Goal: Task Accomplishment & Management: Complete application form

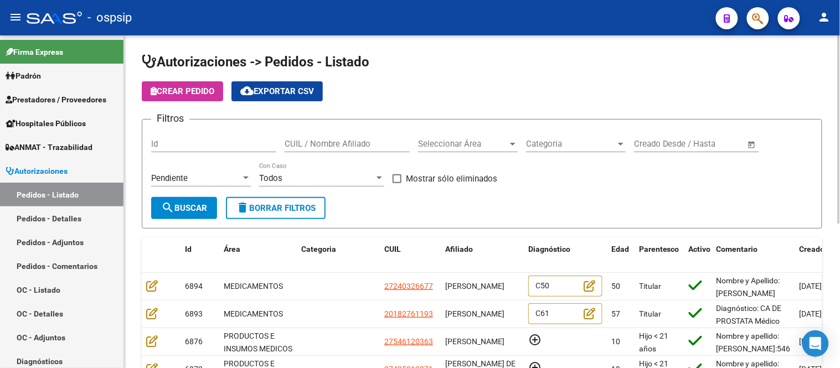
click at [342, 172] on div "Todos Con Caso" at bounding box center [321, 175] width 125 height 24
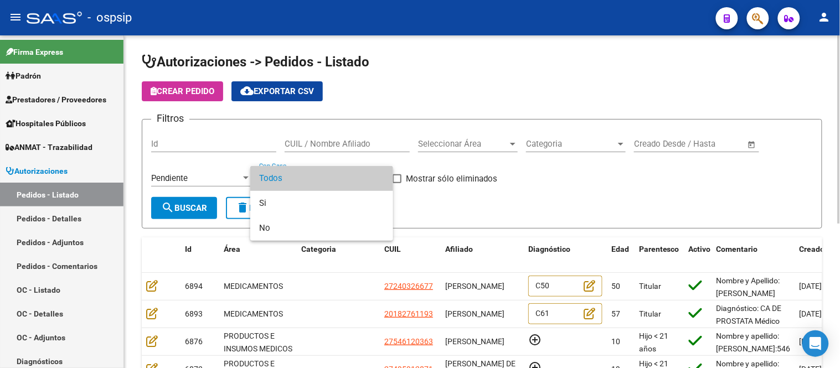
click at [342, 172] on span "Todos" at bounding box center [321, 178] width 125 height 25
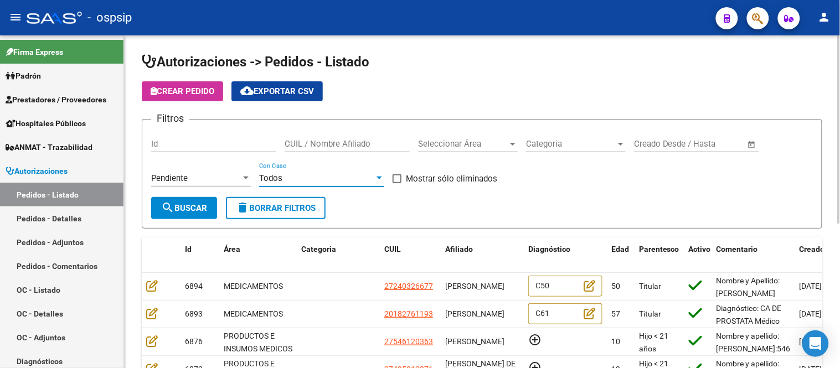
click at [529, 140] on span "Categoria" at bounding box center [571, 144] width 90 height 10
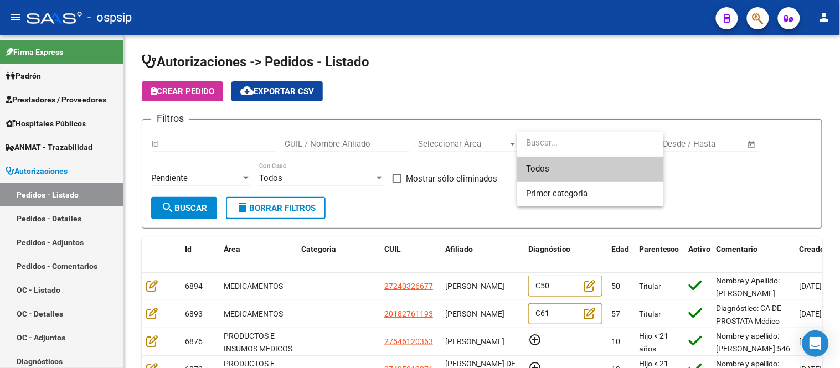
click at [58, 196] on div at bounding box center [420, 184] width 840 height 368
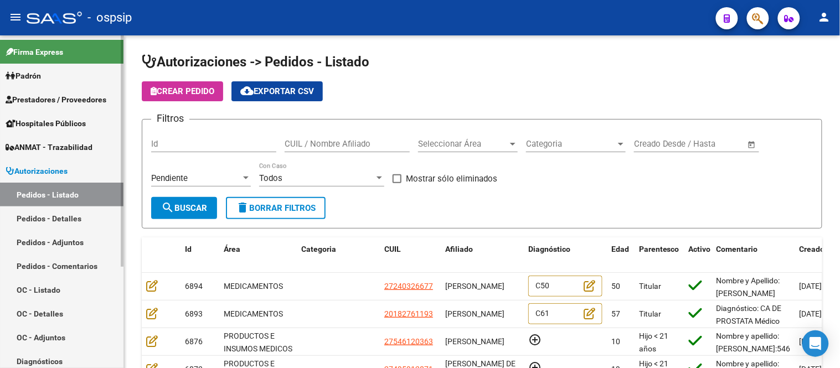
click at [58, 164] on link "Autorizaciones" at bounding box center [61, 171] width 123 height 24
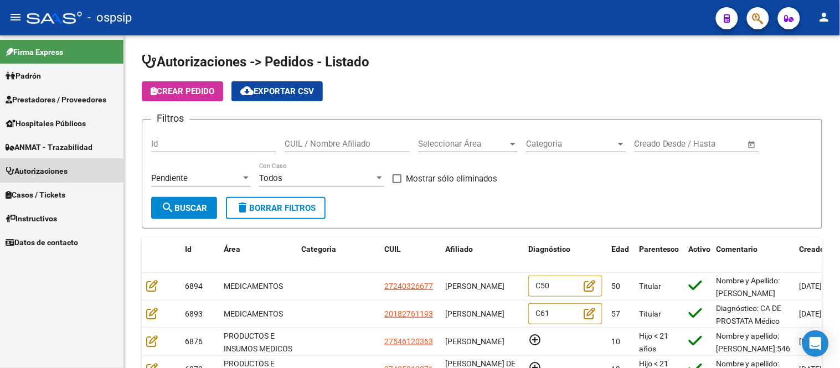
click at [58, 164] on link "Autorizaciones" at bounding box center [61, 171] width 123 height 24
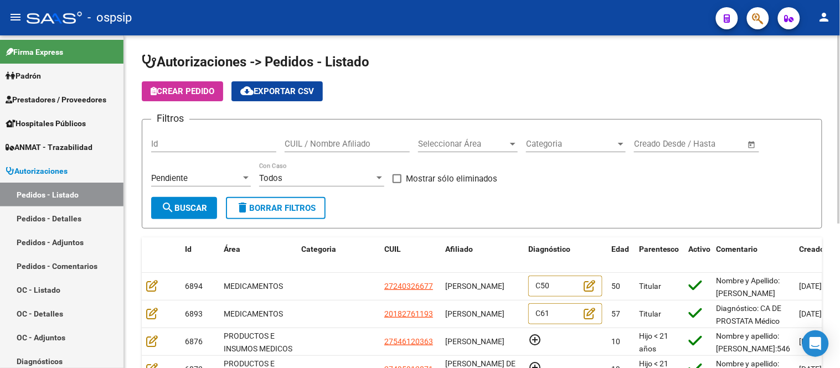
click at [452, 142] on span "Seleccionar Área" at bounding box center [463, 144] width 90 height 10
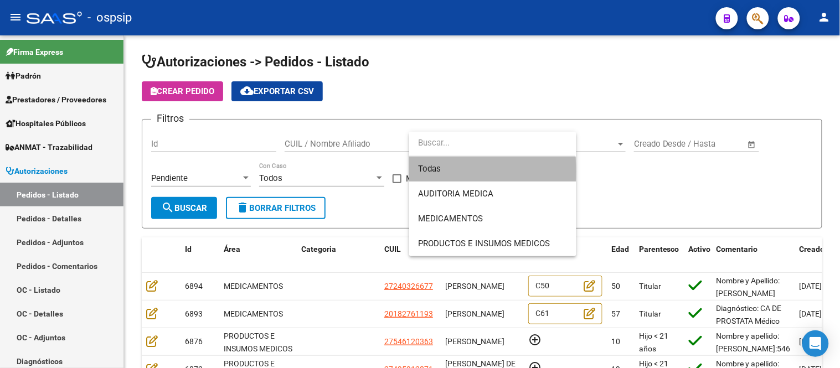
click at [446, 172] on span "Todas" at bounding box center [492, 169] width 149 height 25
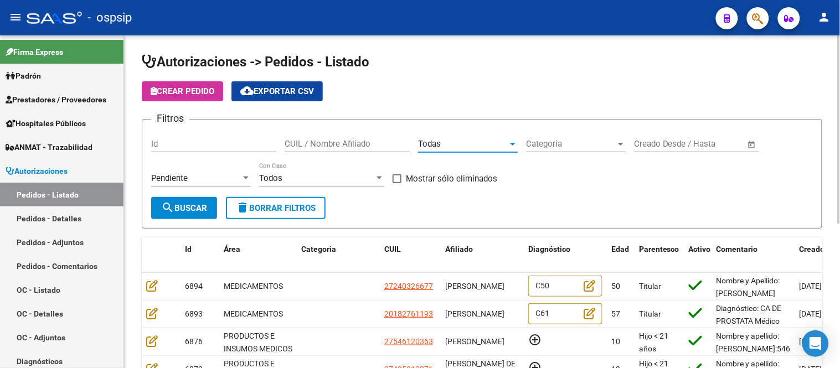
click at [556, 145] on span "Categoria" at bounding box center [571, 144] width 90 height 10
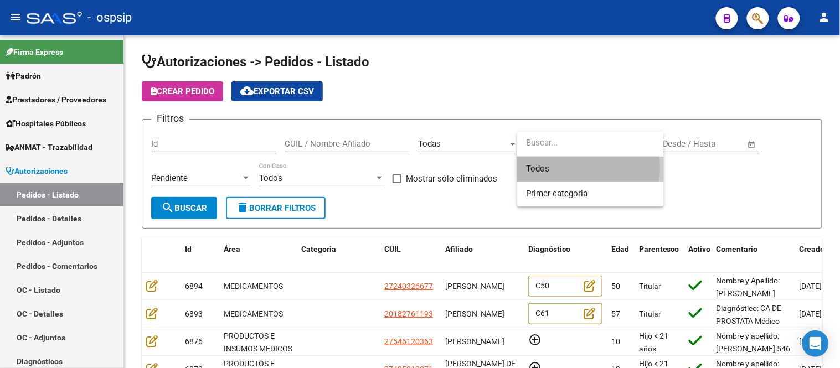
click at [545, 167] on span "Todos" at bounding box center [590, 169] width 129 height 25
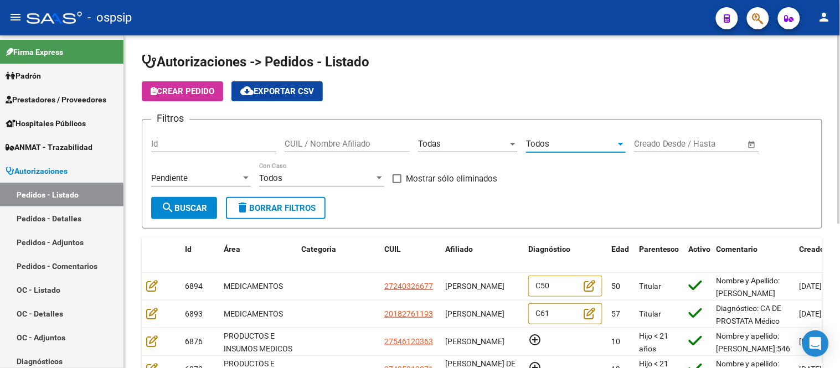
click at [197, 206] on span "search Buscar" at bounding box center [184, 208] width 46 height 10
click at [444, 141] on div "Todas" at bounding box center [463, 144] width 90 height 10
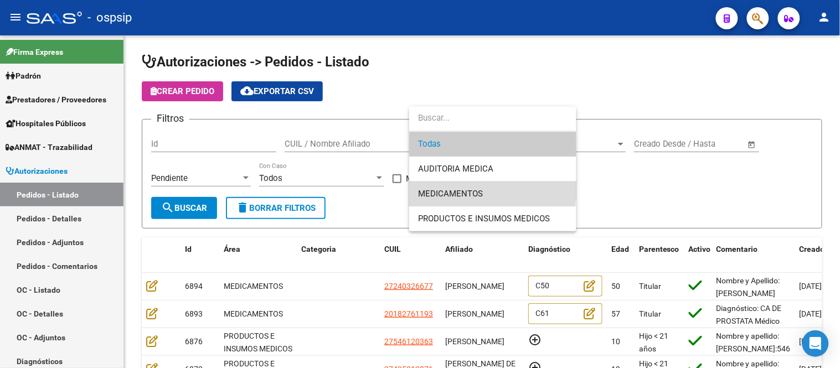
click at [443, 187] on span "MEDICAMENTOS" at bounding box center [492, 194] width 149 height 25
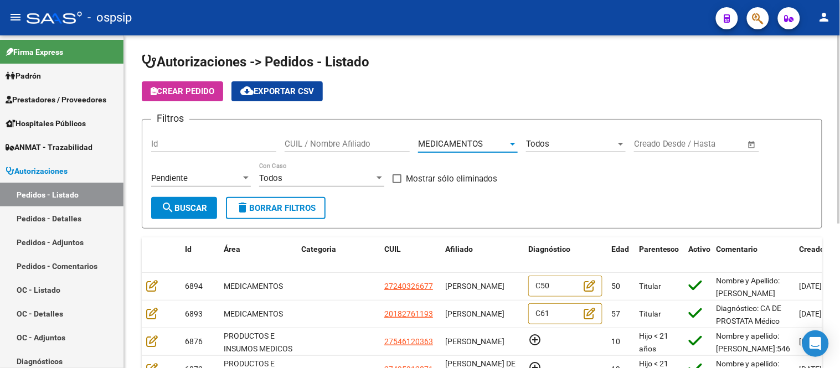
click at [185, 207] on span "search Buscar" at bounding box center [184, 208] width 46 height 10
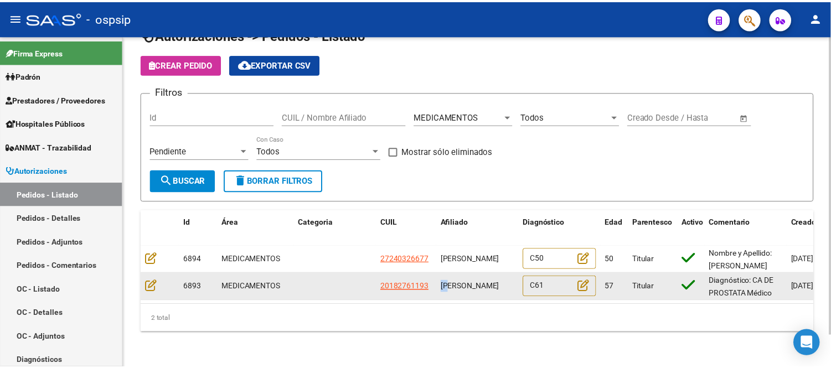
scroll to position [1, 0]
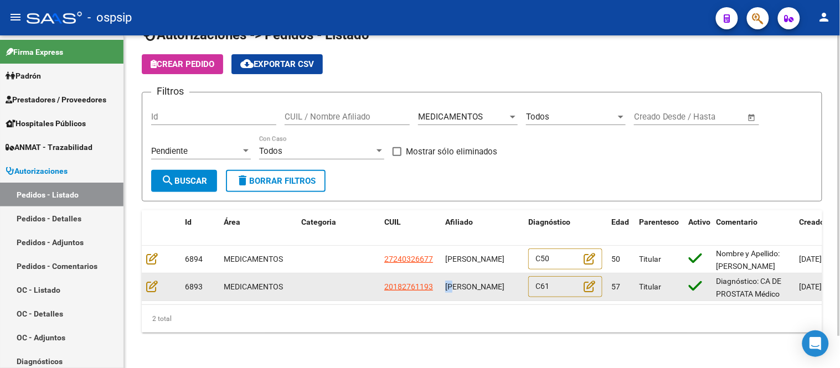
drag, startPoint x: 445, startPoint y: 272, endPoint x: 465, endPoint y: 286, distance: 24.3
click at [465, 286] on div "[PERSON_NAME]" at bounding box center [482, 287] width 74 height 13
copy span "[PERSON_NAME]"
click at [146, 280] on icon at bounding box center [152, 286] width 12 height 12
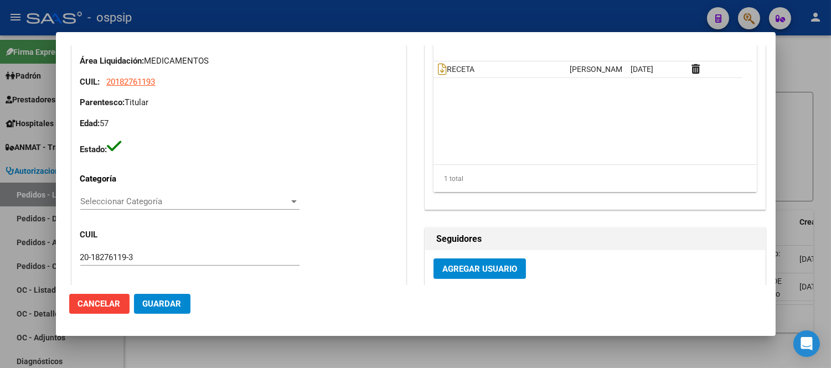
scroll to position [366, 0]
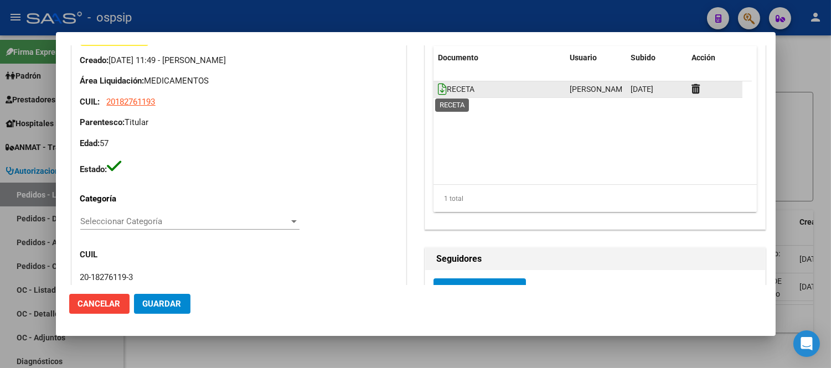
click at [438, 91] on icon at bounding box center [442, 89] width 9 height 12
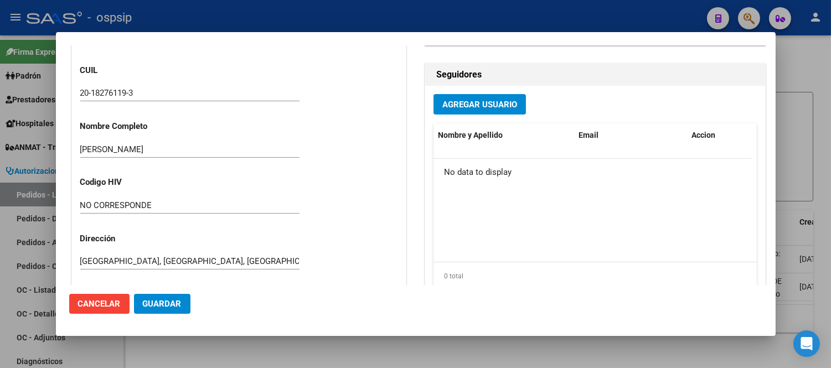
scroll to position [612, 0]
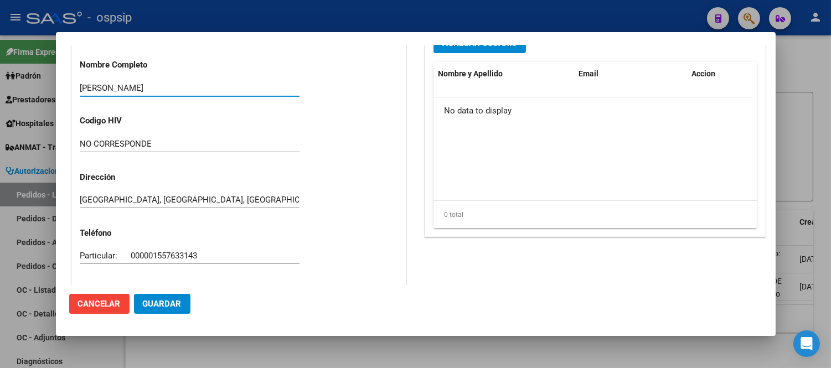
drag, startPoint x: 172, startPoint y: 86, endPoint x: 78, endPoint y: 87, distance: 94.7
click at [78, 87] on div "Casos (0) Creado: [DATE] 11:49 - [PERSON_NAME] Área Liquidación: MEDICAMENTOS C…" at bounding box center [239, 98] width 334 height 673
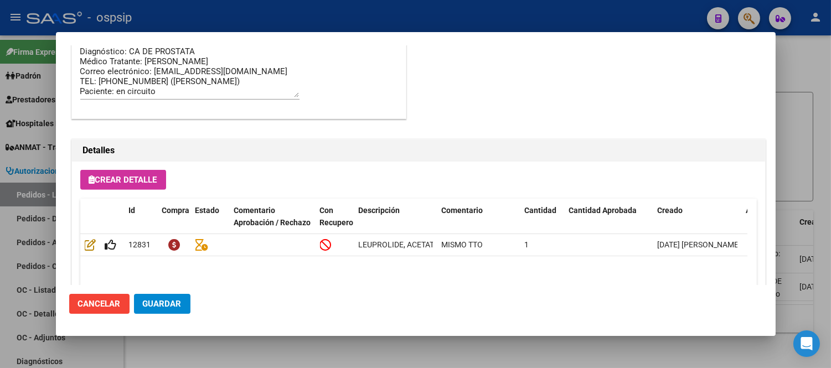
scroll to position [1043, 0]
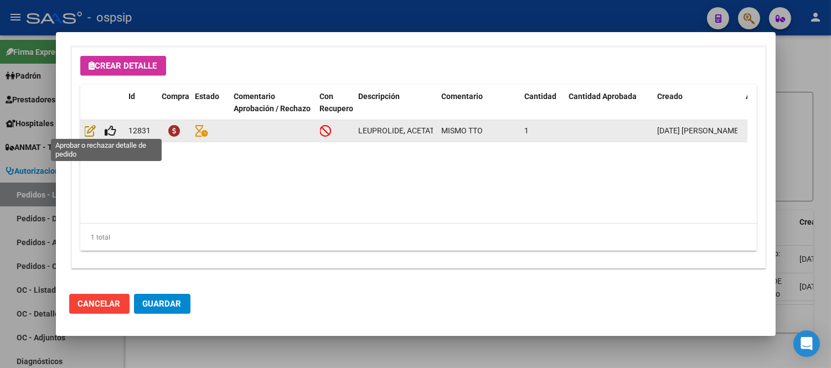
click at [118, 126] on div at bounding box center [102, 131] width 35 height 13
click at [114, 128] on icon at bounding box center [111, 131] width 12 height 12
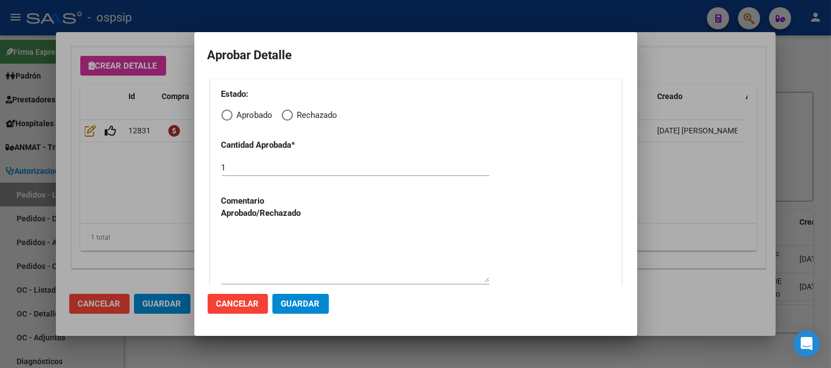
click at [228, 120] on span "Elija una opción" at bounding box center [226, 115] width 11 height 11
click at [228, 120] on input "Aprobado" at bounding box center [226, 115] width 11 height 11
radio input "true"
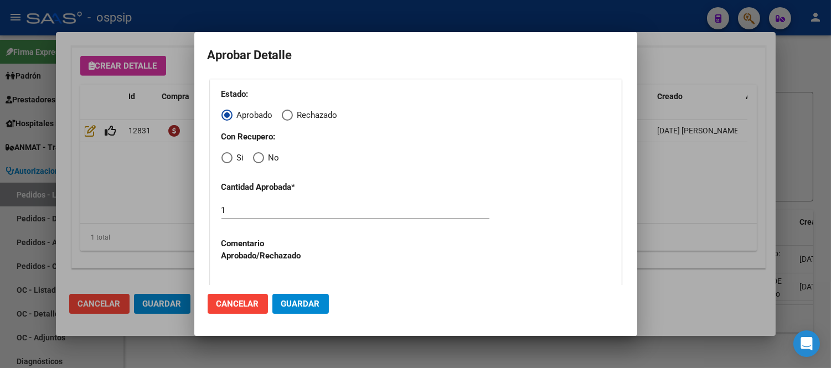
click at [230, 161] on span "Elija una opción" at bounding box center [226, 157] width 11 height 11
click at [230, 161] on input "Si" at bounding box center [226, 157] width 11 height 11
radio input "true"
click at [295, 305] on span "Guardar" at bounding box center [300, 304] width 39 height 10
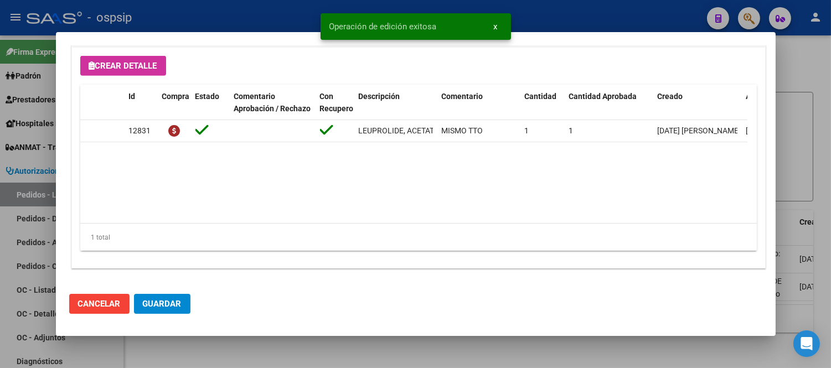
click at [165, 305] on span "Guardar" at bounding box center [162, 304] width 39 height 10
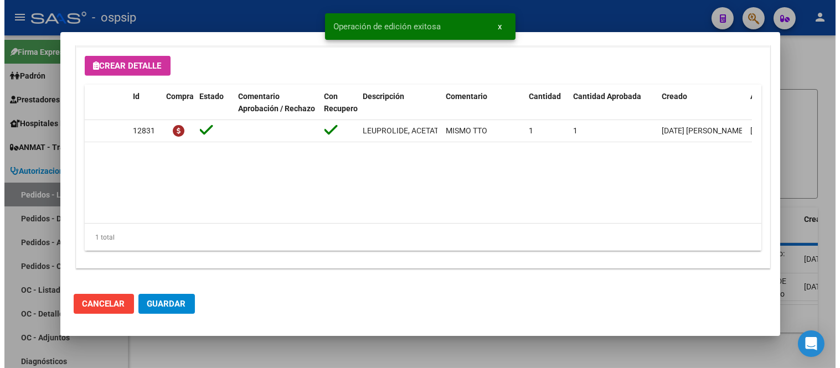
scroll to position [8, 0]
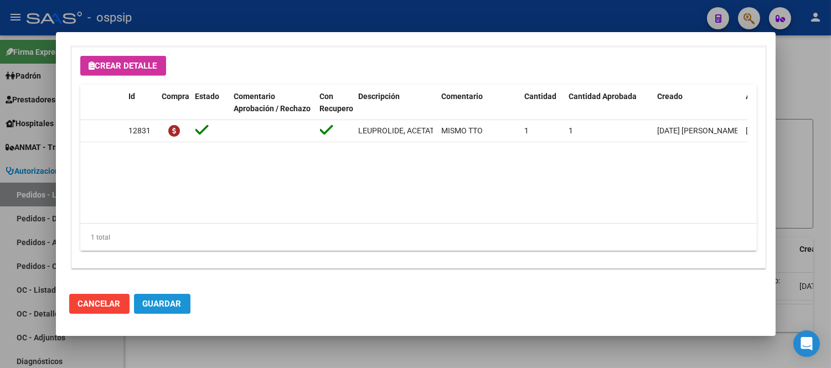
click at [143, 301] on span "Guardar" at bounding box center [162, 304] width 39 height 10
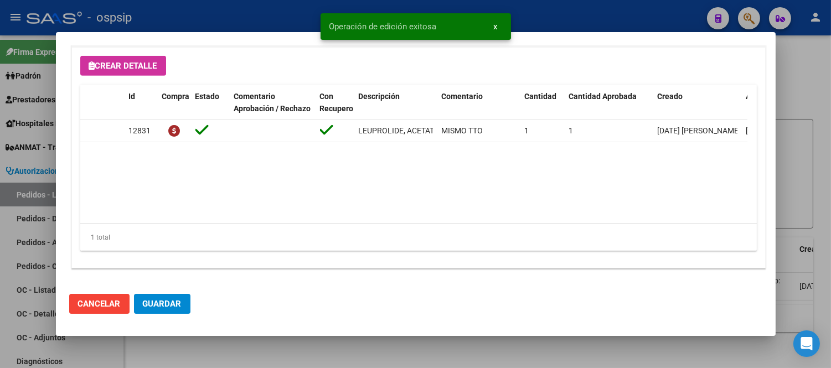
click at [81, 301] on span "Cancelar" at bounding box center [99, 304] width 43 height 10
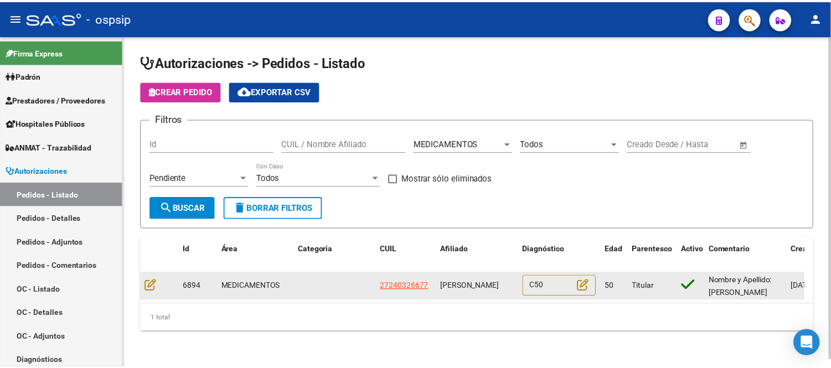
scroll to position [1, 0]
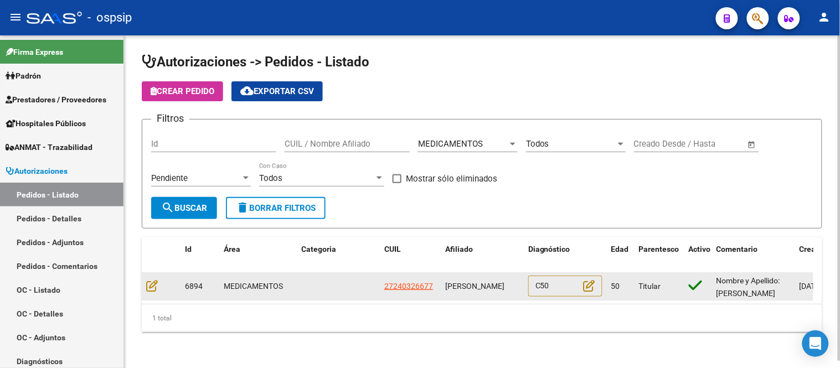
drag, startPoint x: 445, startPoint y: 270, endPoint x: 493, endPoint y: 285, distance: 51.0
click at [493, 285] on div "[PERSON_NAME]" at bounding box center [482, 286] width 74 height 13
copy span "[PERSON_NAME]"
click at [153, 280] on icon at bounding box center [152, 286] width 12 height 12
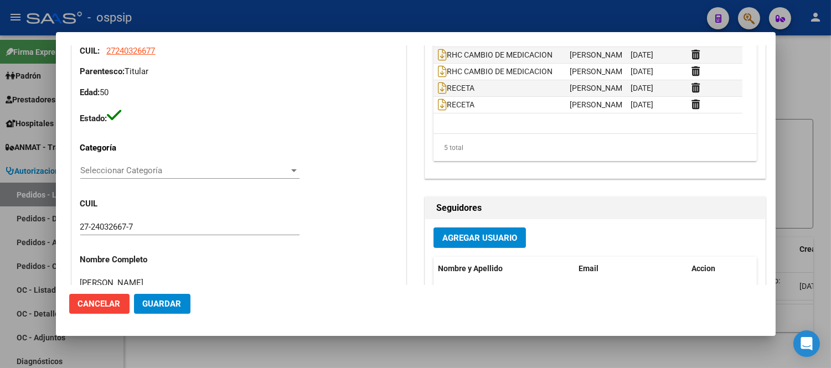
scroll to position [123, 0]
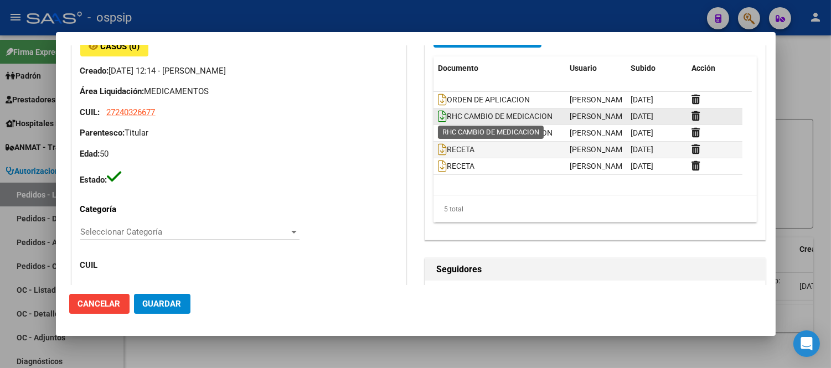
click at [438, 117] on icon at bounding box center [442, 116] width 9 height 12
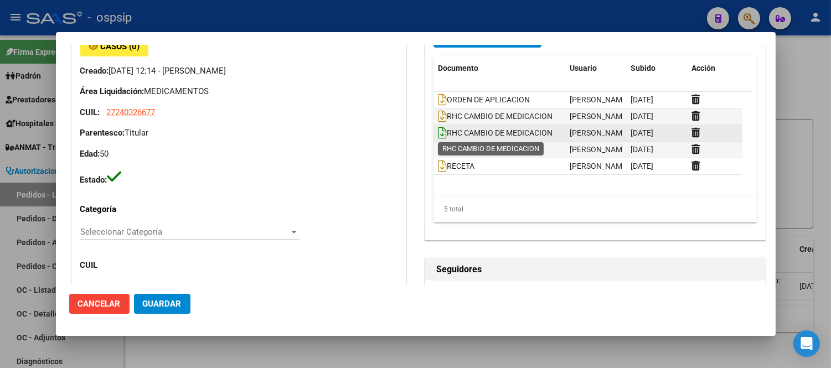
click at [438, 133] on icon at bounding box center [442, 133] width 9 height 12
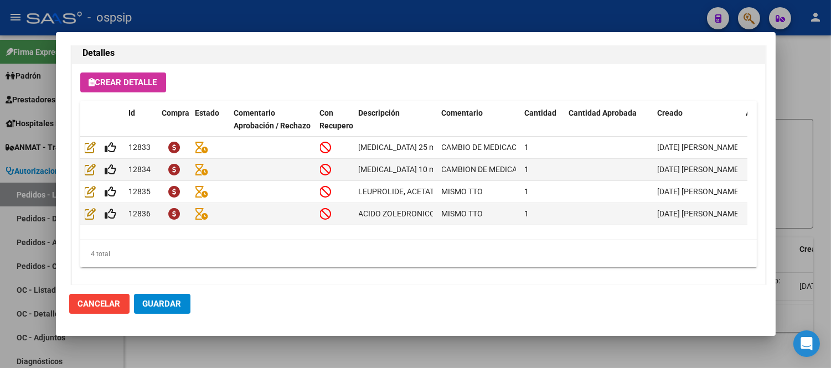
scroll to position [810, 0]
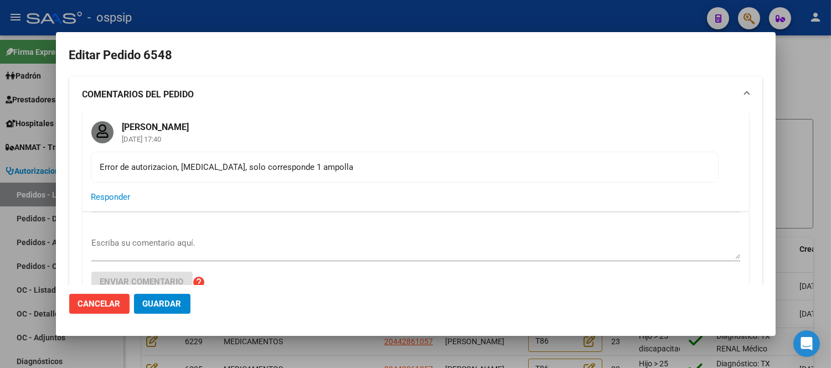
scroll to position [246, 0]
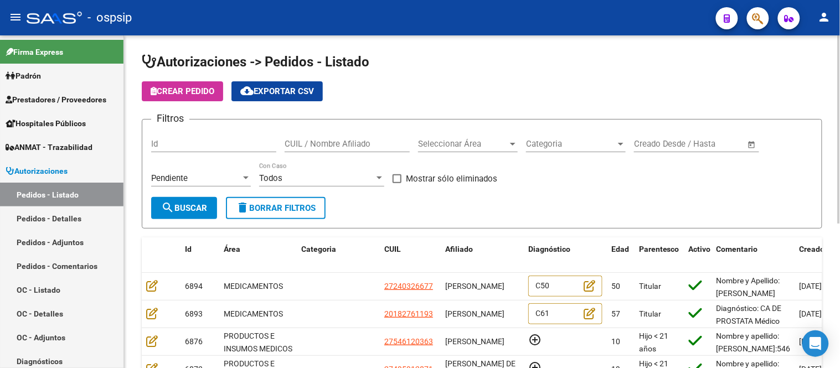
click at [348, 141] on input "CUIL / Nombre Afiliado" at bounding box center [347, 144] width 125 height 10
paste input "JAVIER MARCELO BAER"
type input "[PERSON_NAME]"
click at [196, 177] on div "Pendiente" at bounding box center [196, 178] width 90 height 10
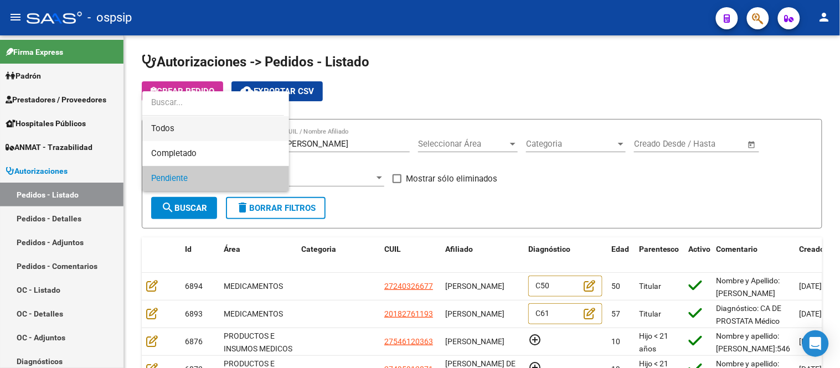
click at [194, 129] on span "Todos" at bounding box center [215, 128] width 129 height 25
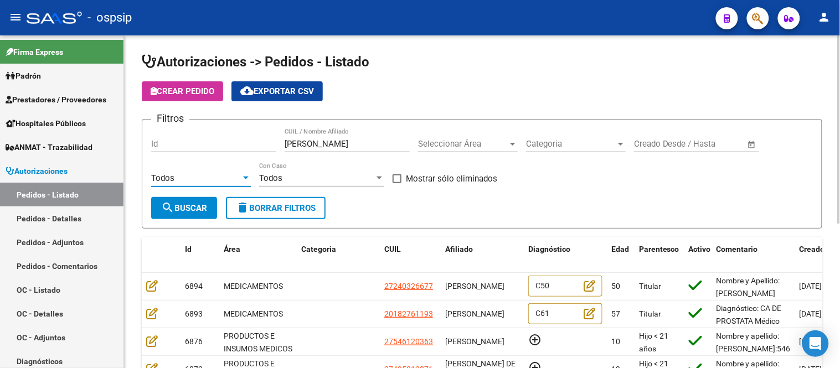
click at [191, 204] on span "search Buscar" at bounding box center [184, 208] width 46 height 10
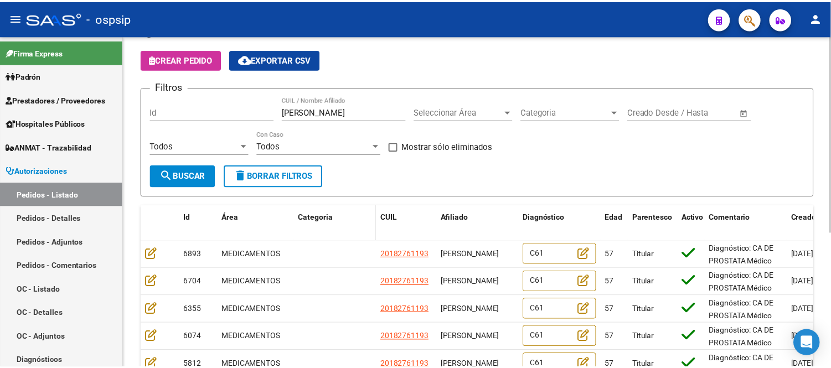
scroll to position [123, 0]
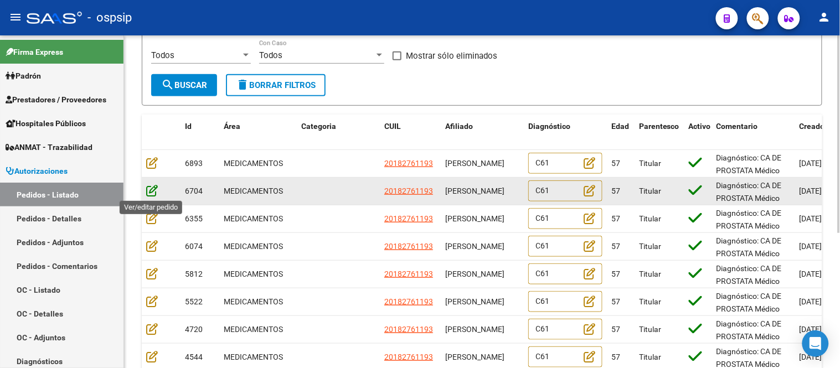
click at [148, 187] on icon at bounding box center [152, 190] width 12 height 12
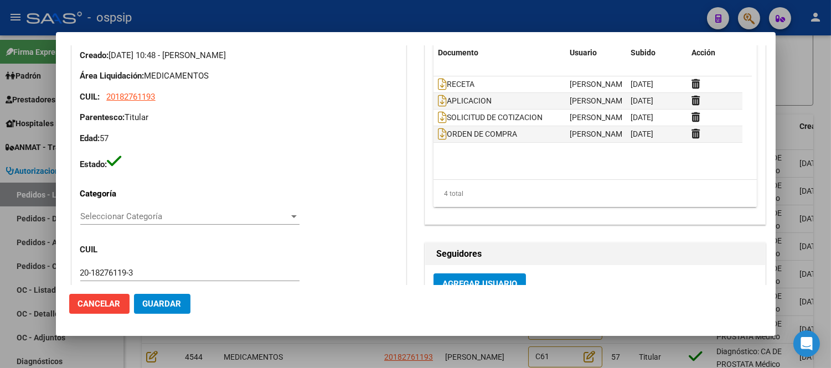
scroll to position [133, 0]
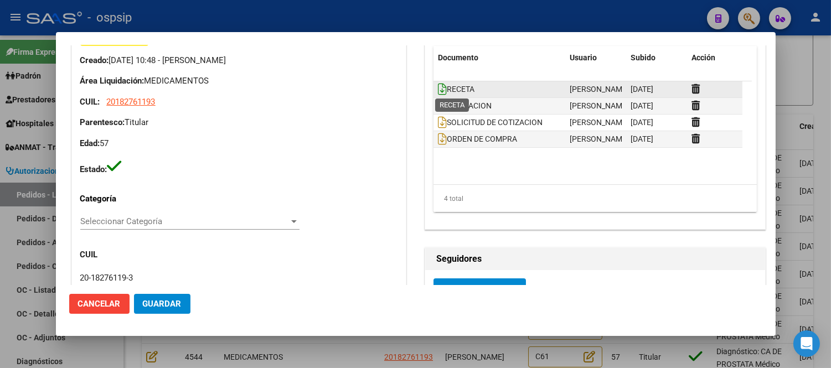
click at [438, 85] on icon at bounding box center [442, 89] width 9 height 12
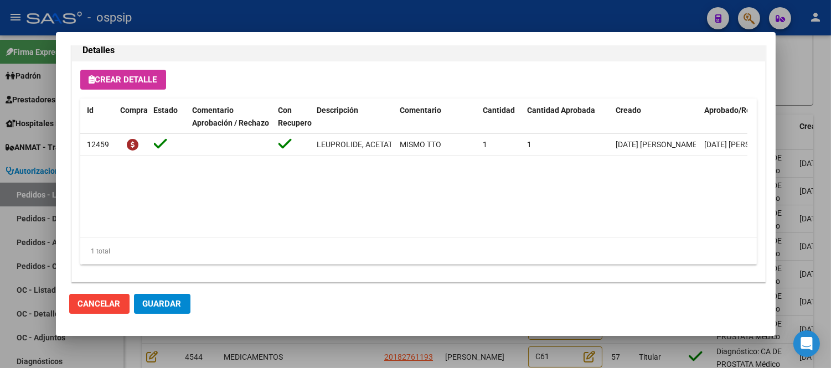
scroll to position [810, 0]
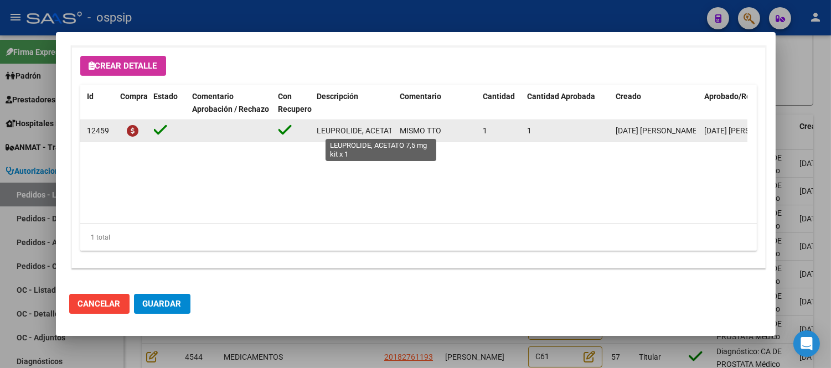
drag, startPoint x: 318, startPoint y: 128, endPoint x: 360, endPoint y: 126, distance: 42.1
click at [360, 126] on span "LEUPROLIDE, ACETATO 7,5 mg kit x 1" at bounding box center [381, 130] width 128 height 9
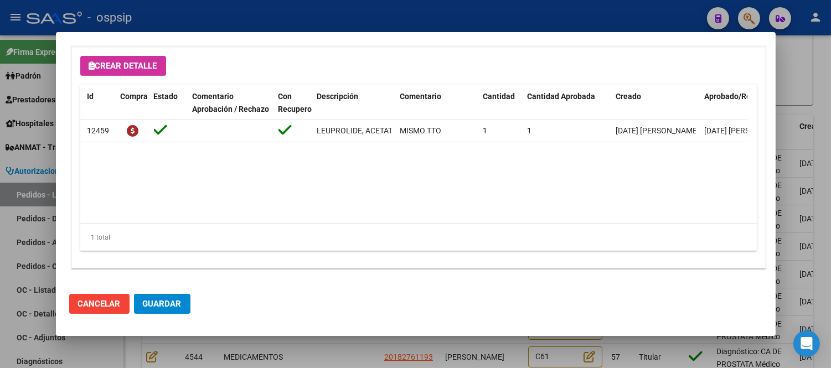
copy span "LEUPROLIDE"
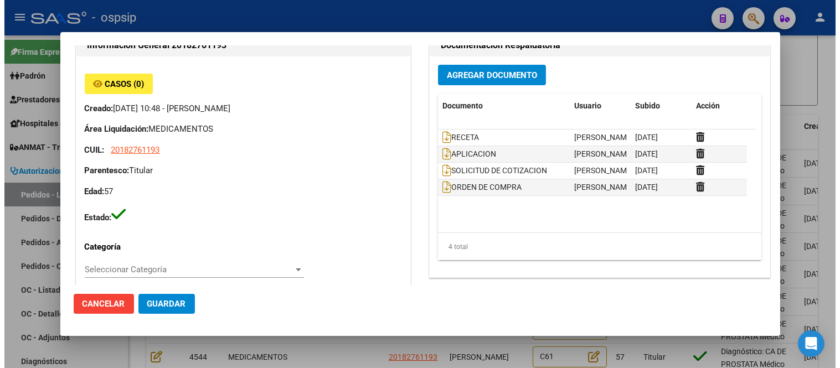
scroll to position [72, 0]
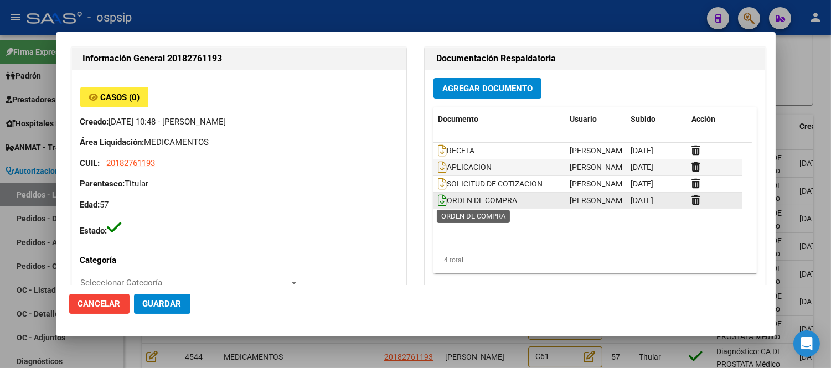
click at [438, 198] on icon at bounding box center [442, 200] width 9 height 12
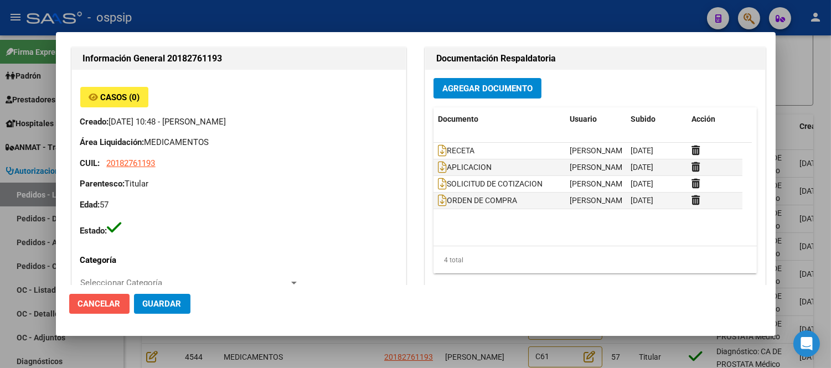
click at [104, 303] on span "Cancelar" at bounding box center [99, 304] width 43 height 10
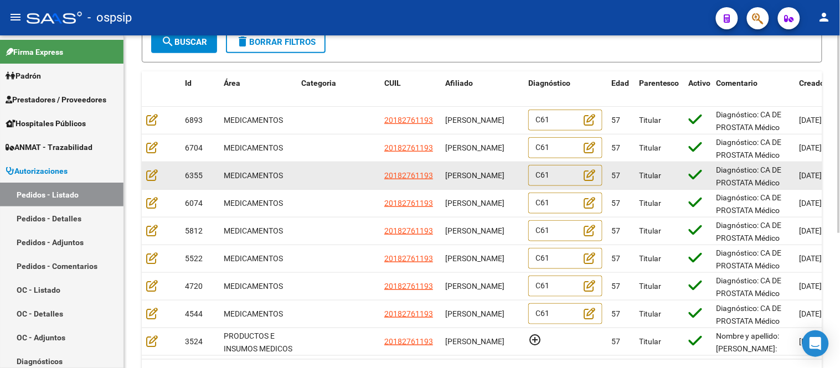
scroll to position [229, 0]
